Goal: Information Seeking & Learning: Learn about a topic

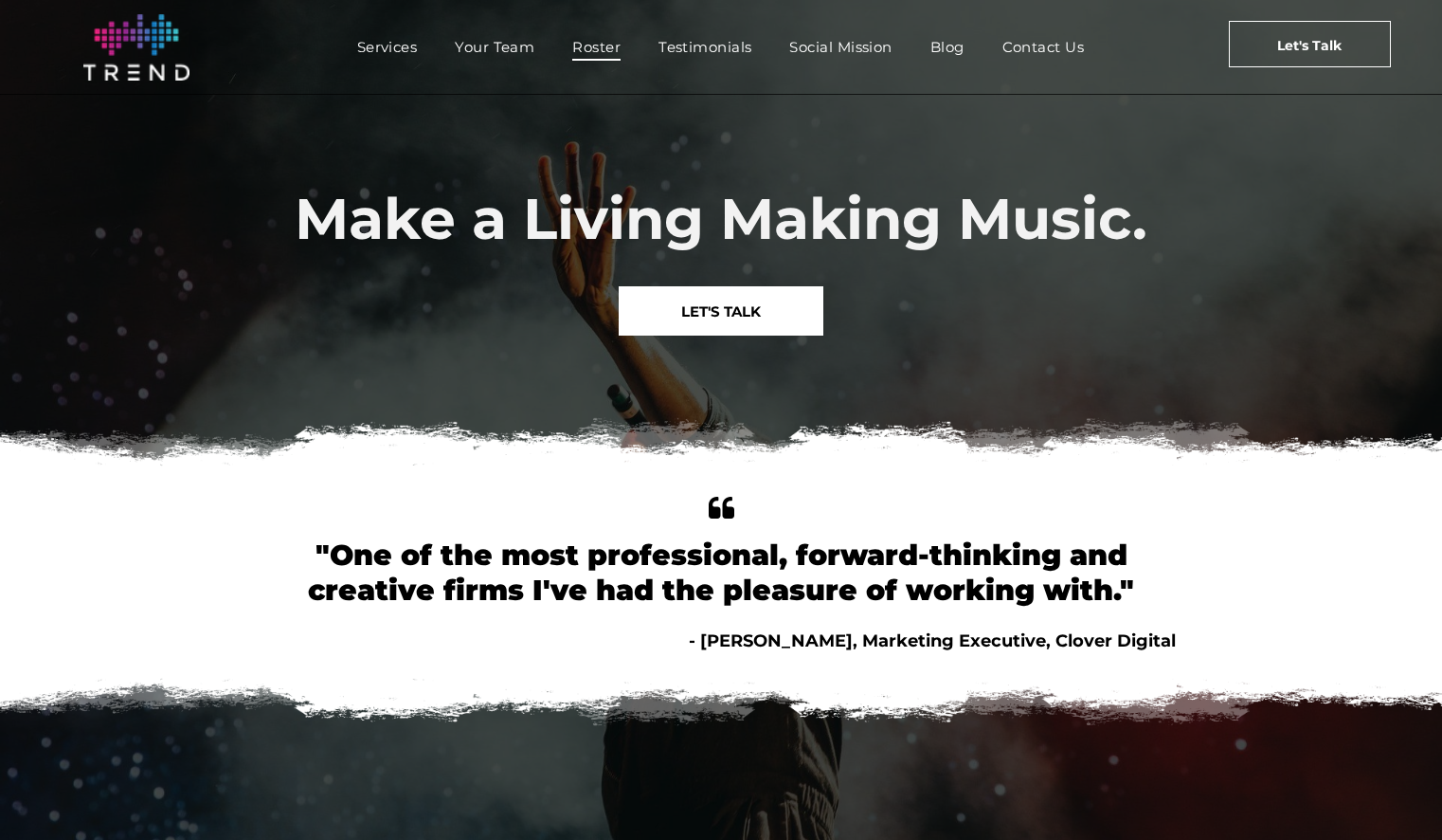
click at [577, 47] on span "Roster" at bounding box center [597, 47] width 49 height 27
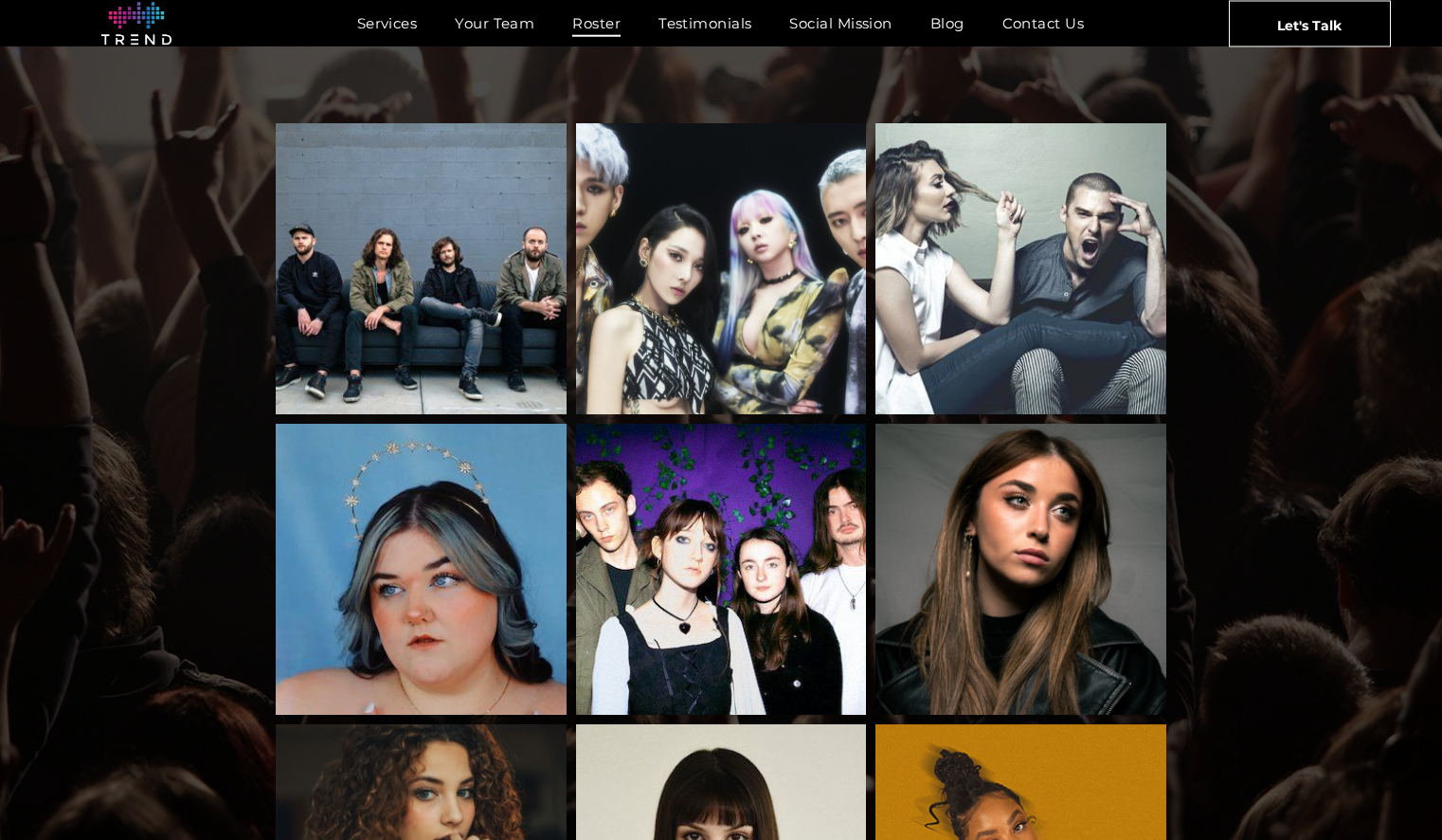
scroll to position [359, 0]
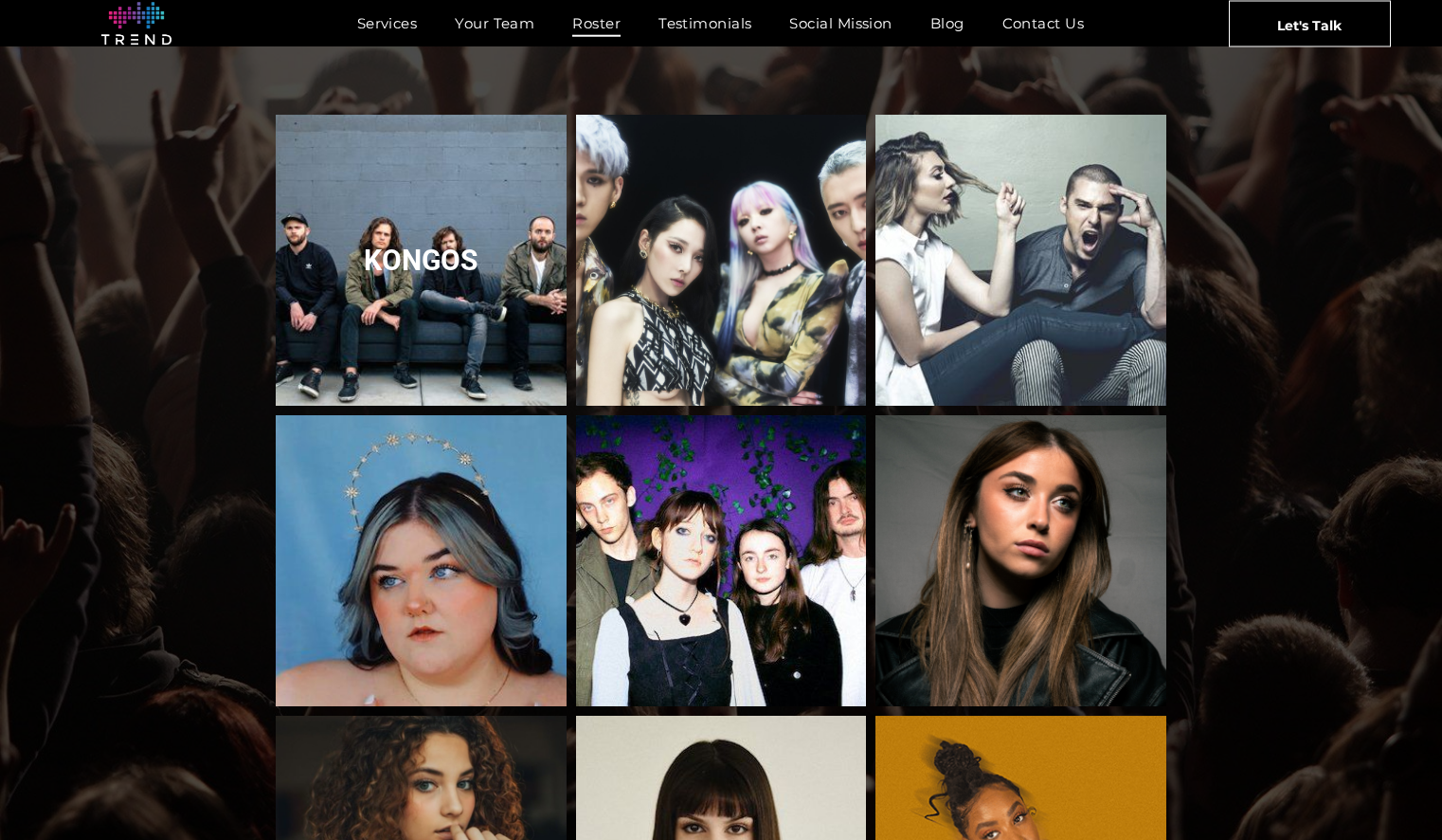
click at [421, 234] on link "Kongos" at bounding box center [421, 260] width 308 height 308
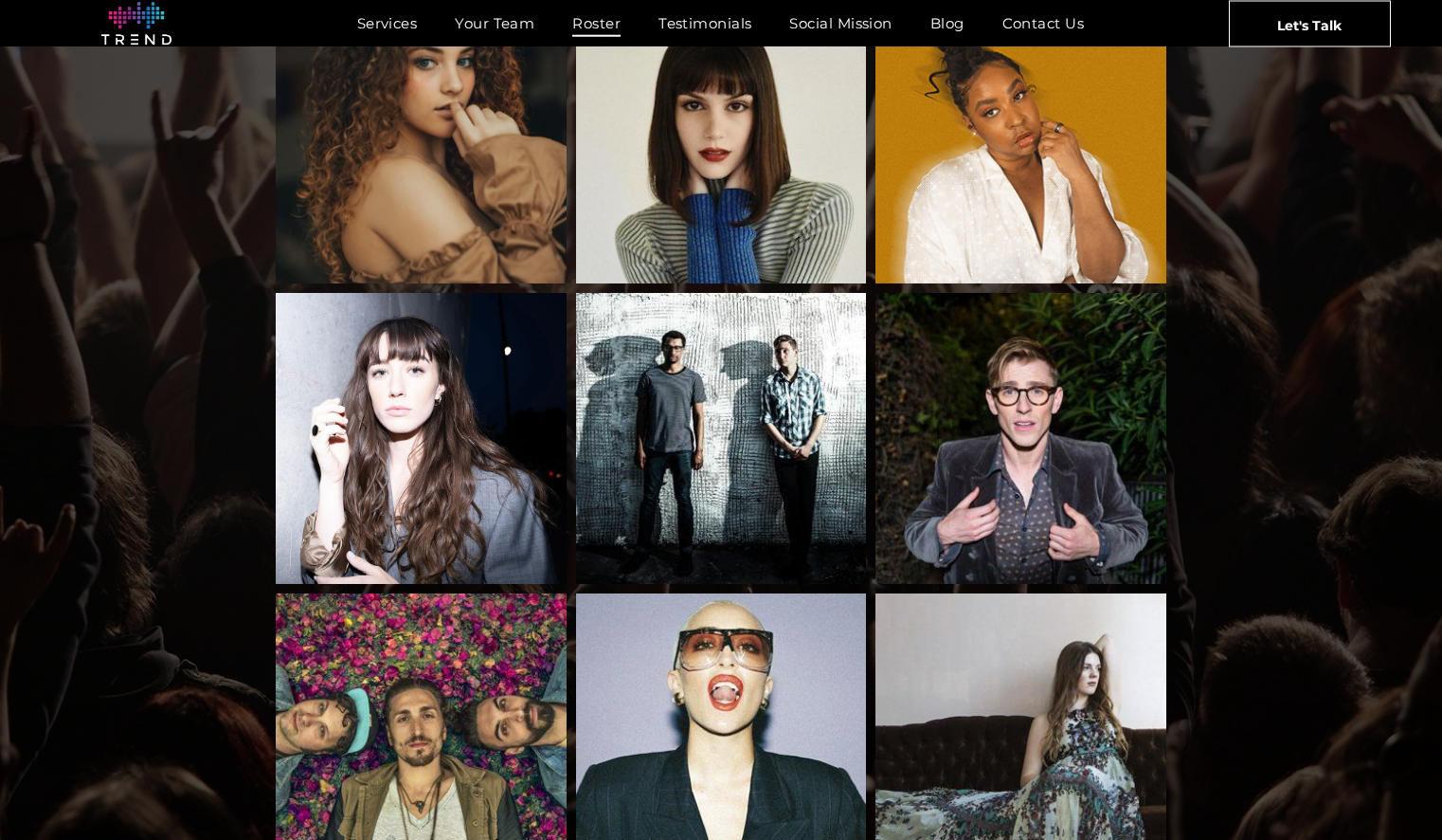
scroll to position [1173, 0]
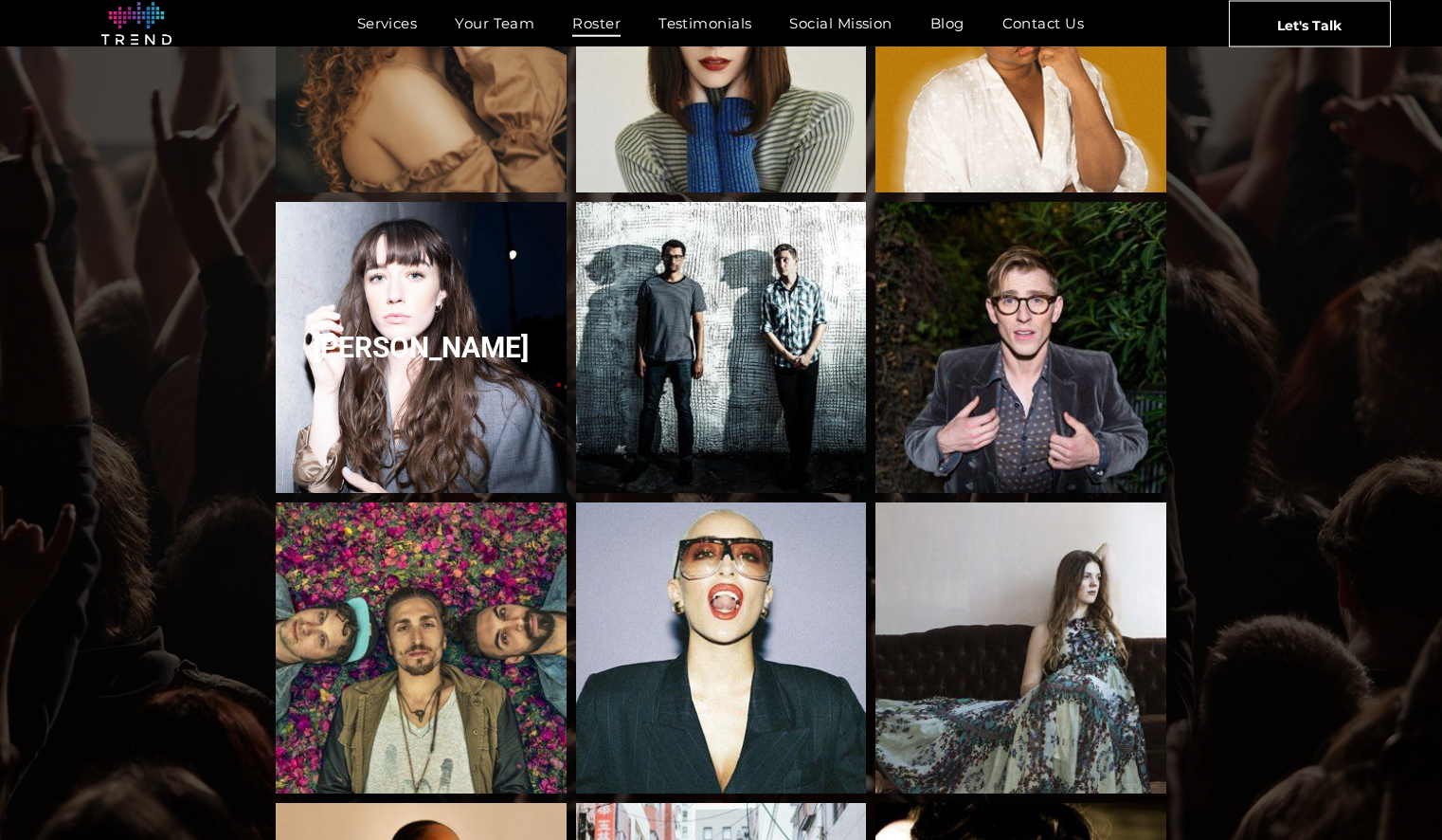
click at [382, 281] on link "Olivia Reid" at bounding box center [421, 347] width 308 height 308
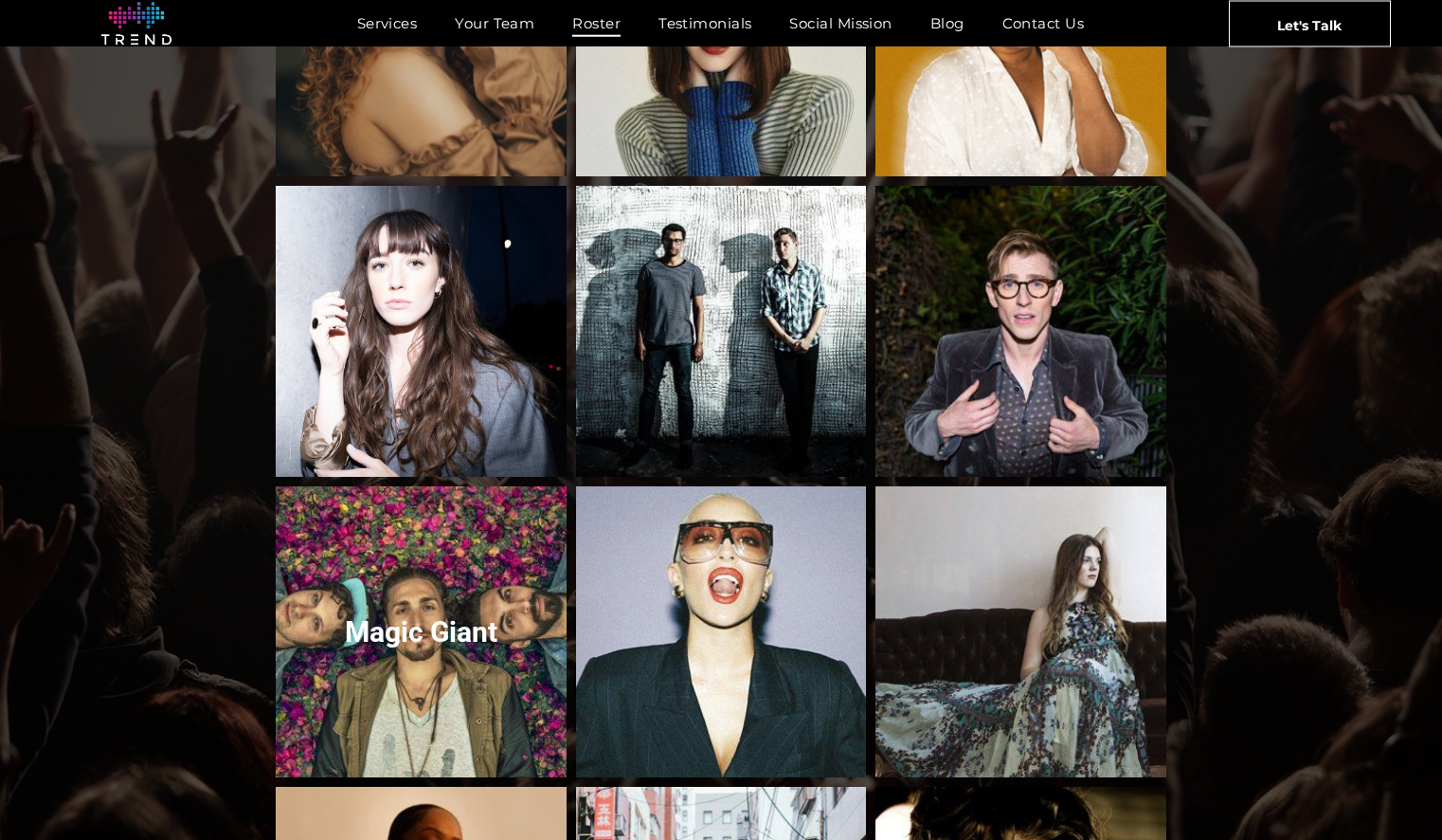
scroll to position [1189, 0]
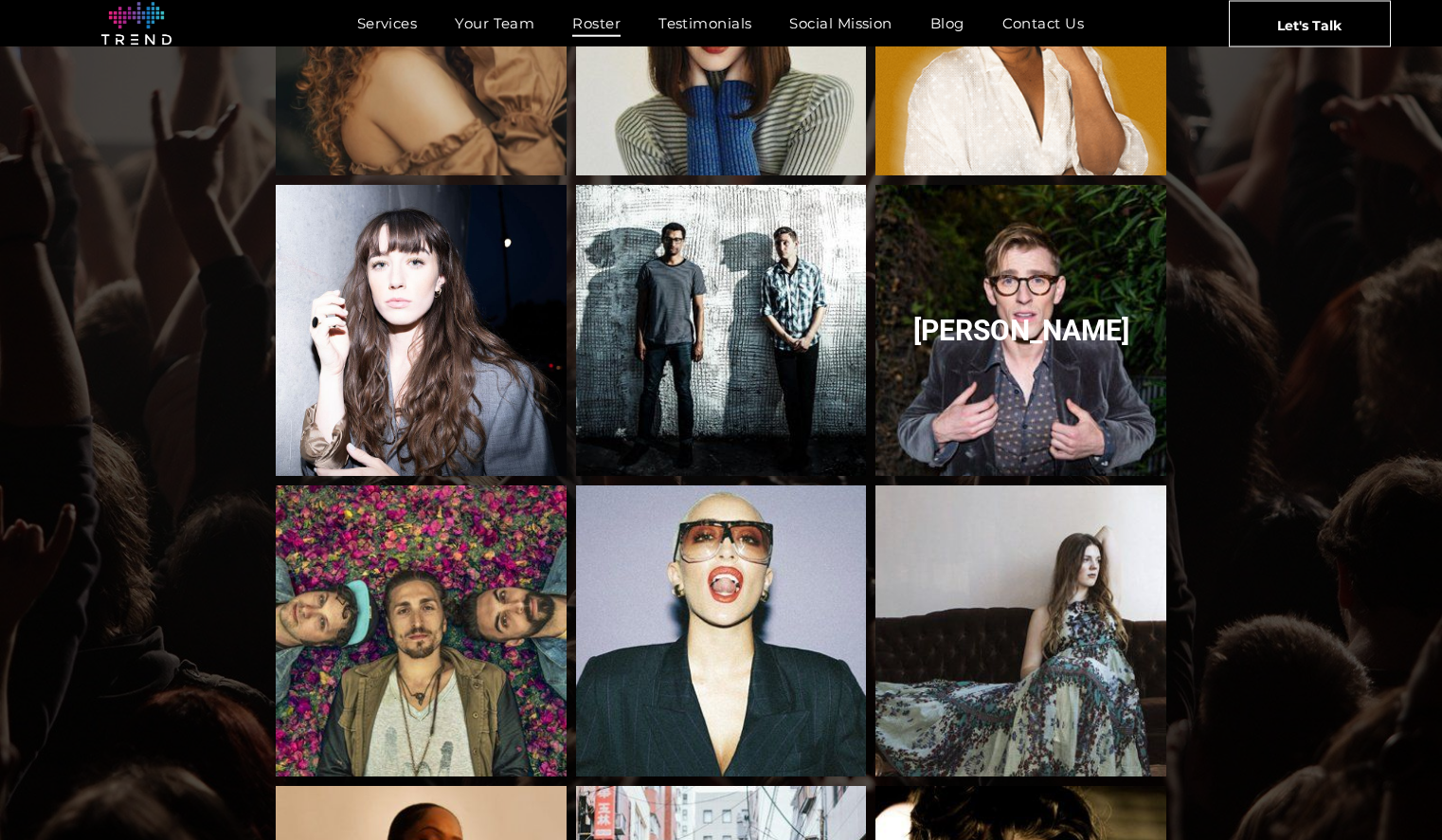
click at [1056, 300] on link "Payson-Lewis" at bounding box center [1021, 331] width 308 height 308
click at [1056, 305] on link "Payson-Lewis" at bounding box center [1021, 331] width 308 height 308
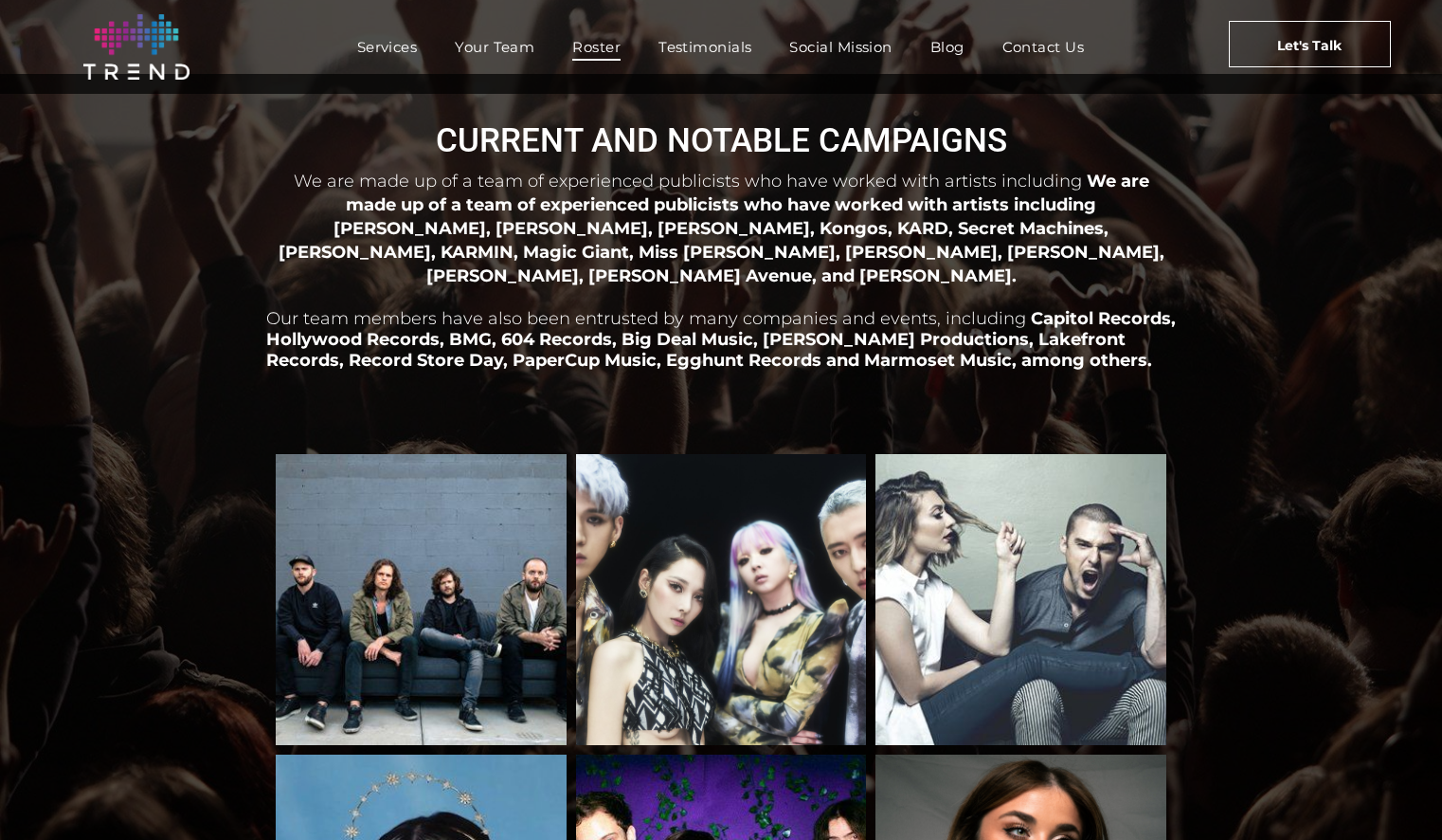
scroll to position [0, 0]
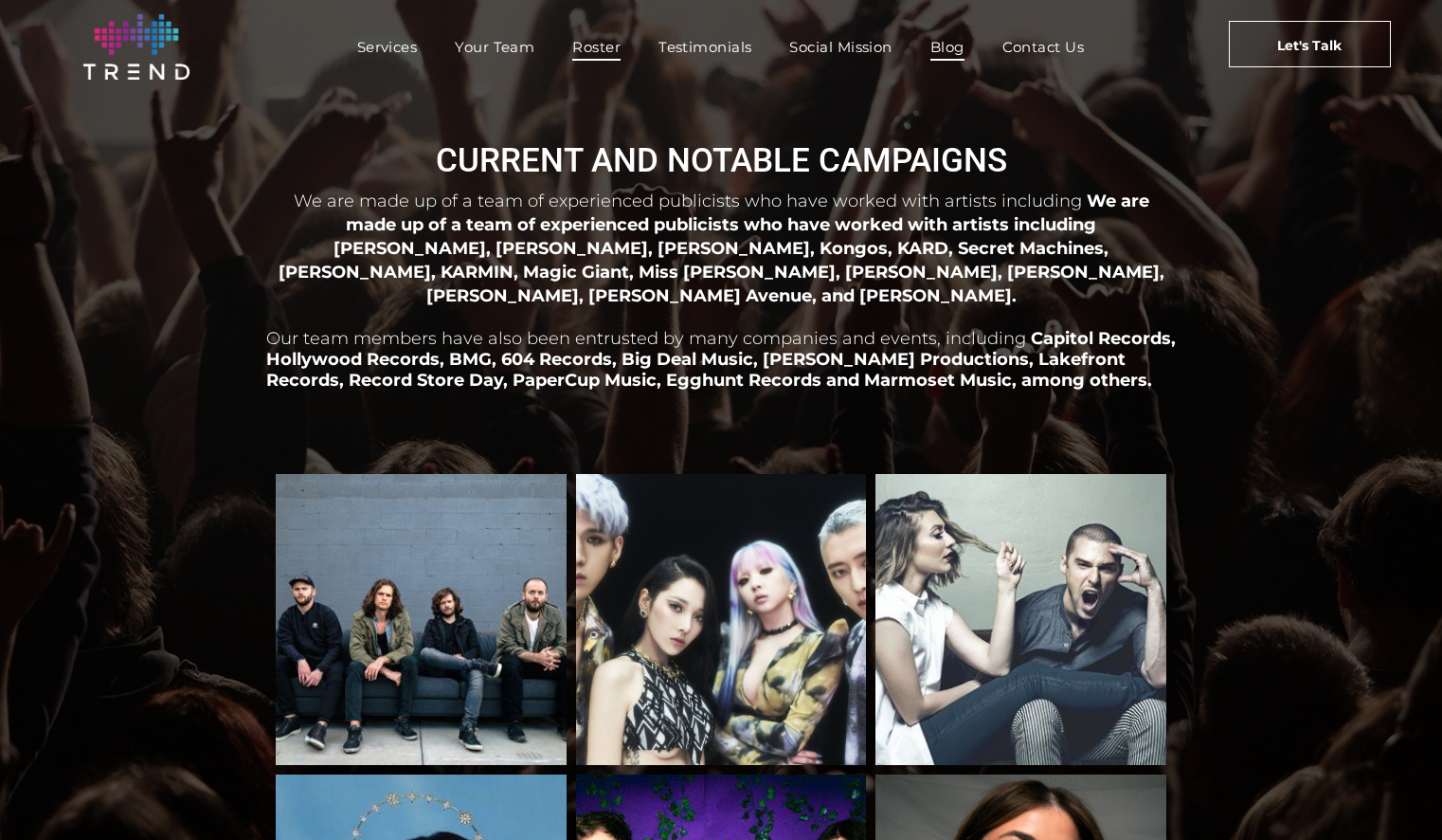
click at [950, 38] on span "Blog" at bounding box center [947, 47] width 34 height 27
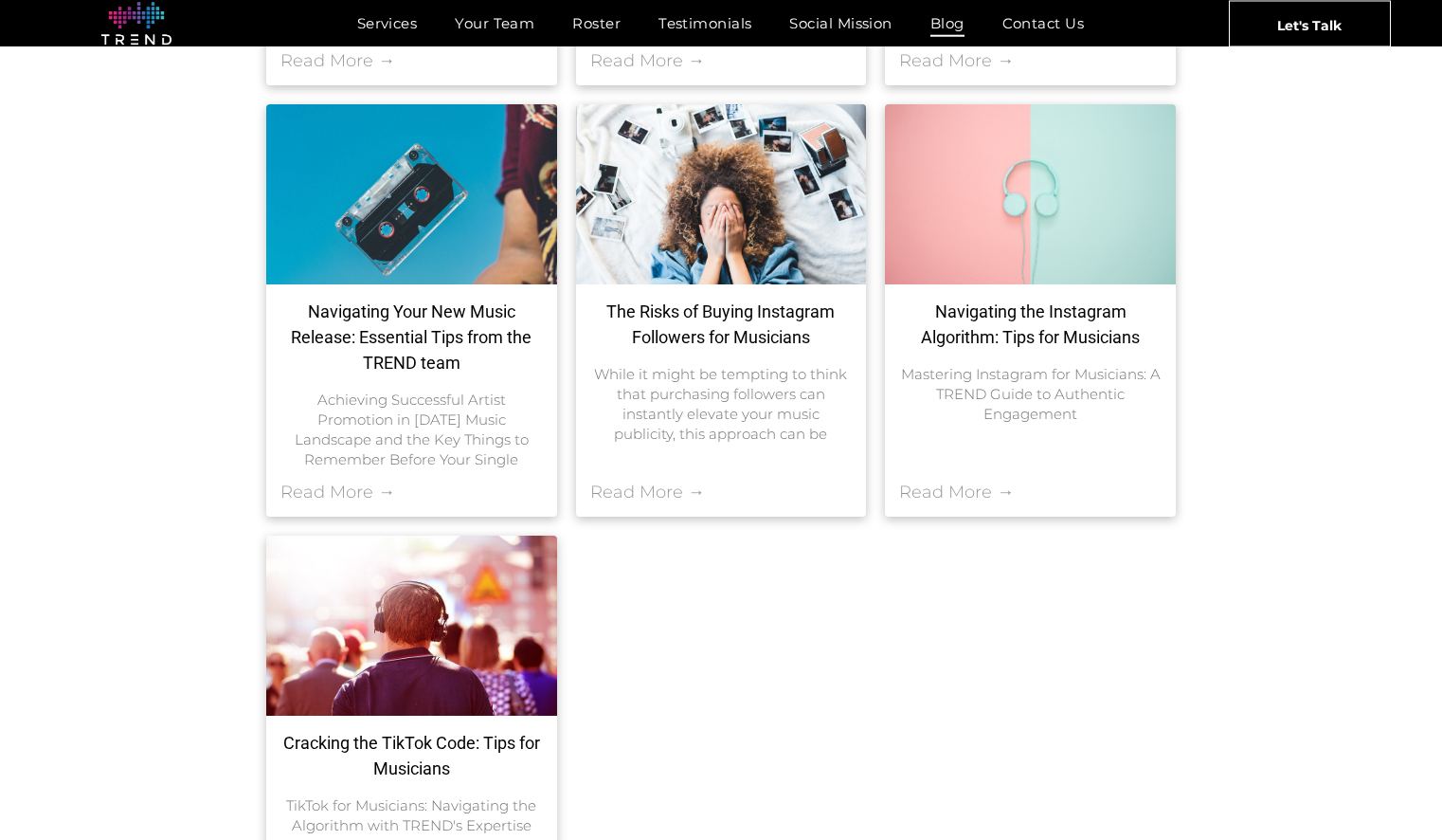
scroll to position [835, 0]
